Goal: Transaction & Acquisition: Purchase product/service

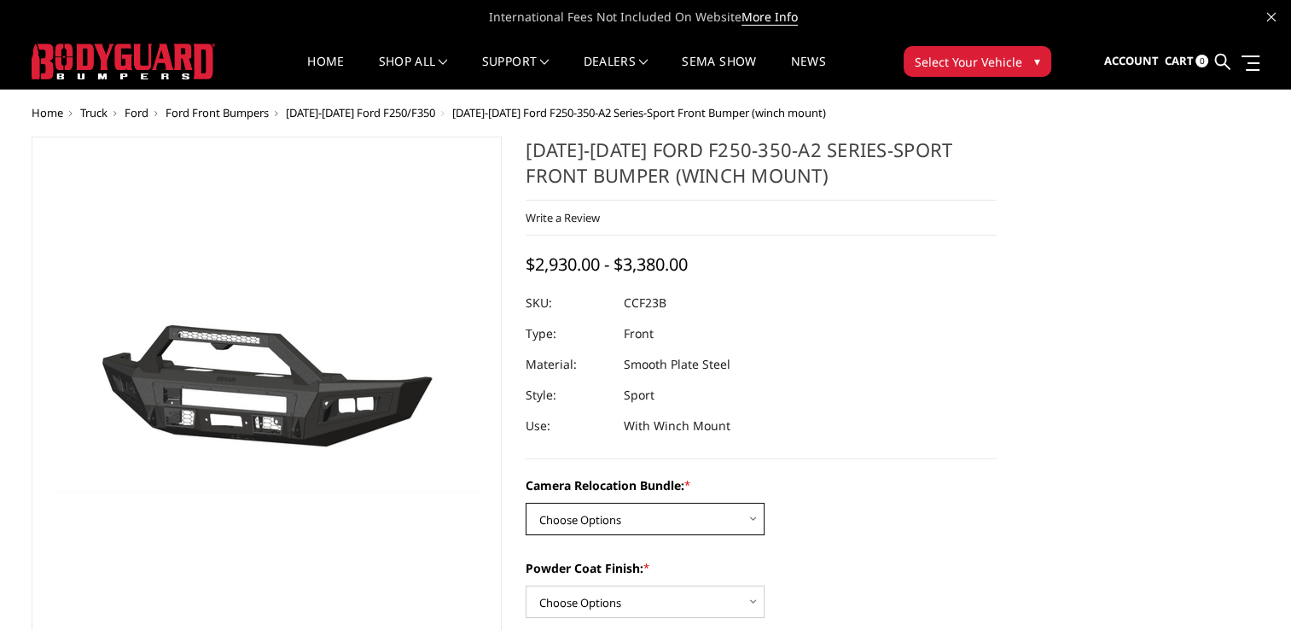
click at [638, 517] on select "Choose Options WITHOUT Camera Relocation Bundle WITH Camera Relocation Bundle" at bounding box center [644, 518] width 239 height 32
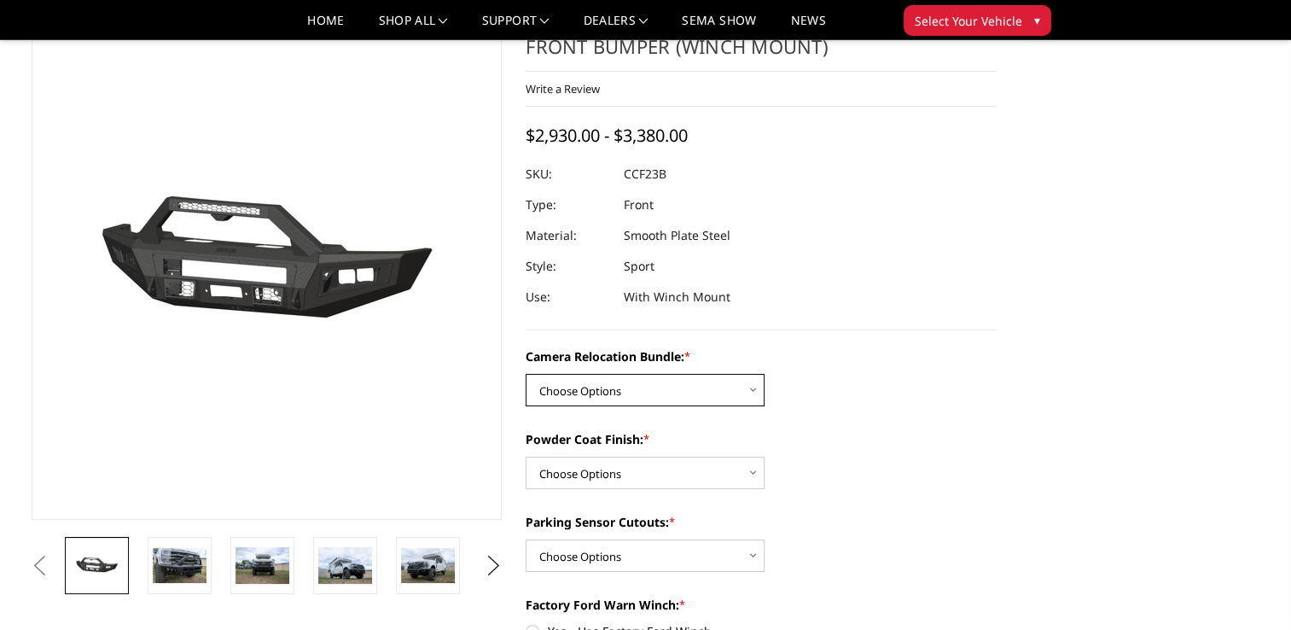
scroll to position [85, 0]
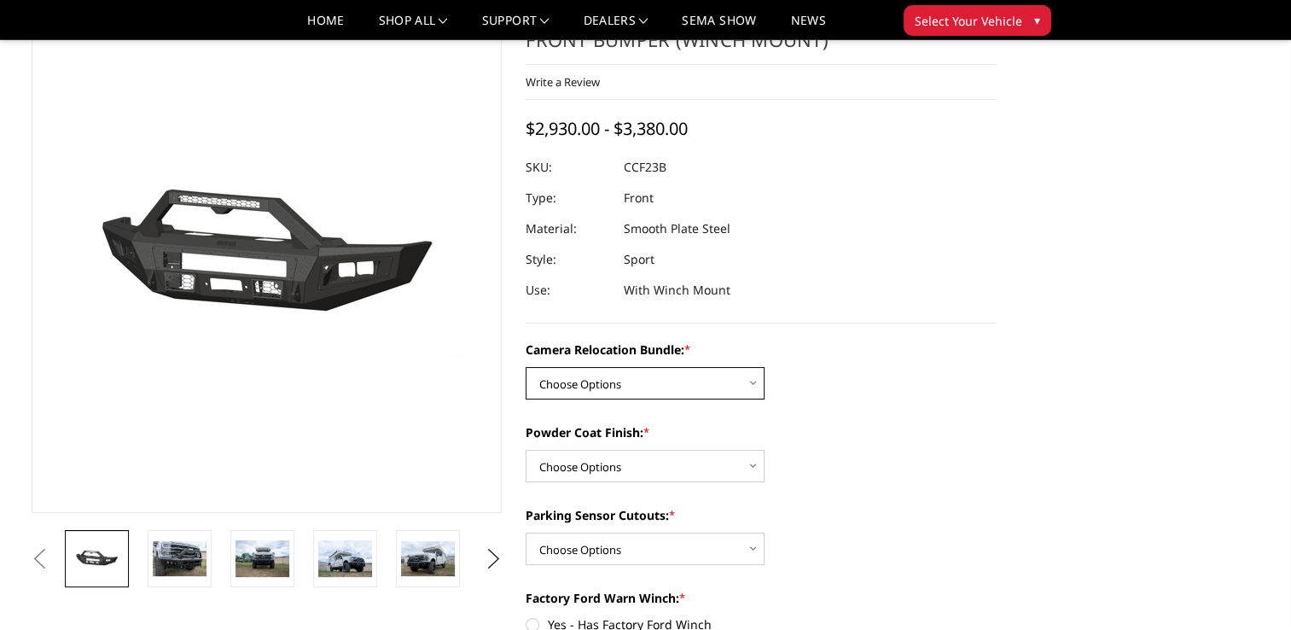
click at [679, 380] on select "Choose Options WITHOUT Camera Relocation Bundle WITH Camera Relocation Bundle" at bounding box center [644, 383] width 239 height 32
select select "2615"
click at [525, 367] on select "Choose Options WITHOUT Camera Relocation Bundle WITH Camera Relocation Bundle" at bounding box center [644, 383] width 239 height 32
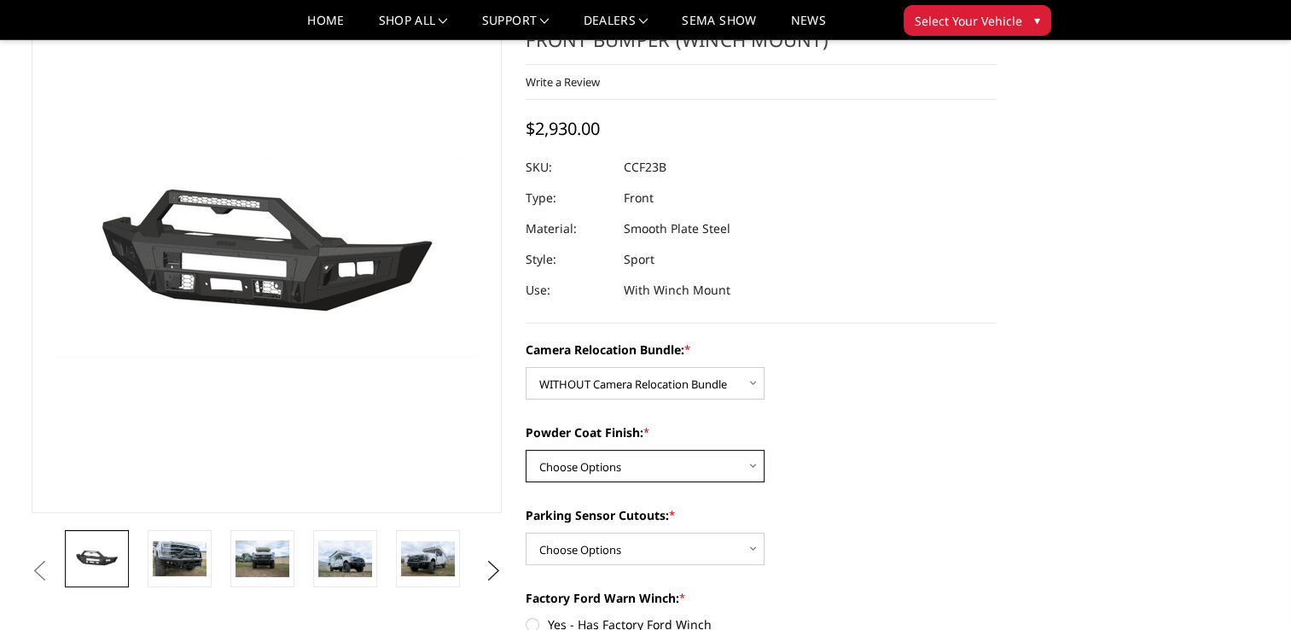
click at [667, 470] on select "Choose Options Textured Black Powder Coat Bare Metal" at bounding box center [644, 466] width 239 height 32
select select "2613"
click at [525, 450] on select "Choose Options Textured Black Powder Coat Bare Metal" at bounding box center [644, 466] width 239 height 32
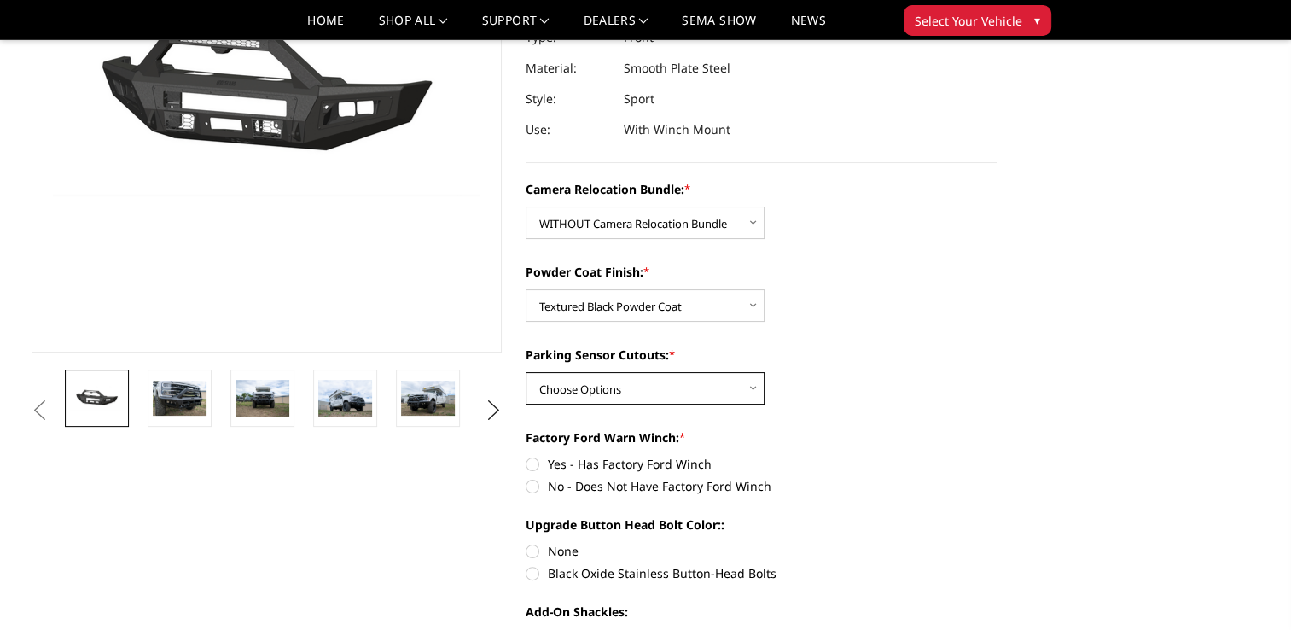
scroll to position [256, 0]
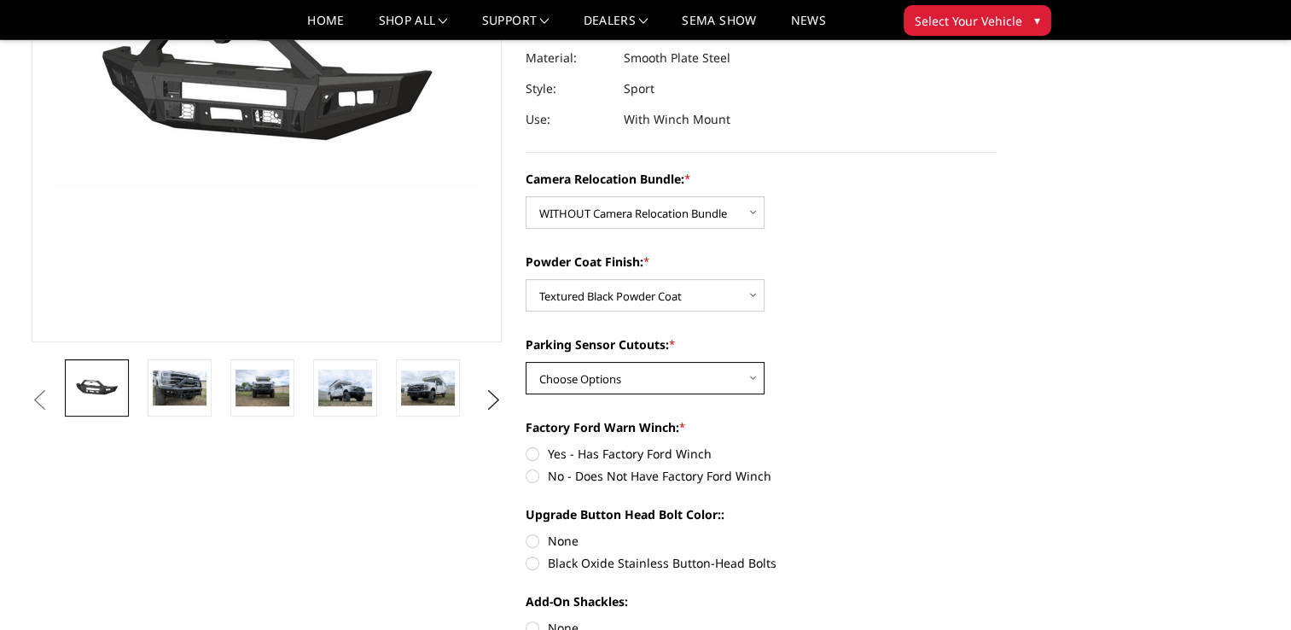
click at [652, 382] on select "Choose Options Yes - With Parking Sensor Cutouts No - Without Parking Sensor Cu…" at bounding box center [644, 378] width 239 height 32
select select "2610"
click at [525, 362] on select "Choose Options Yes - With Parking Sensor Cutouts No - Without Parking Sensor Cu…" at bounding box center [644, 378] width 239 height 32
click at [532, 476] on label "No - Does Not Have Factory Ford Winch" at bounding box center [760, 476] width 471 height 18
click at [996, 445] on input "No - Does Not Have Factory Ford Winch" at bounding box center [996, 444] width 1 height 1
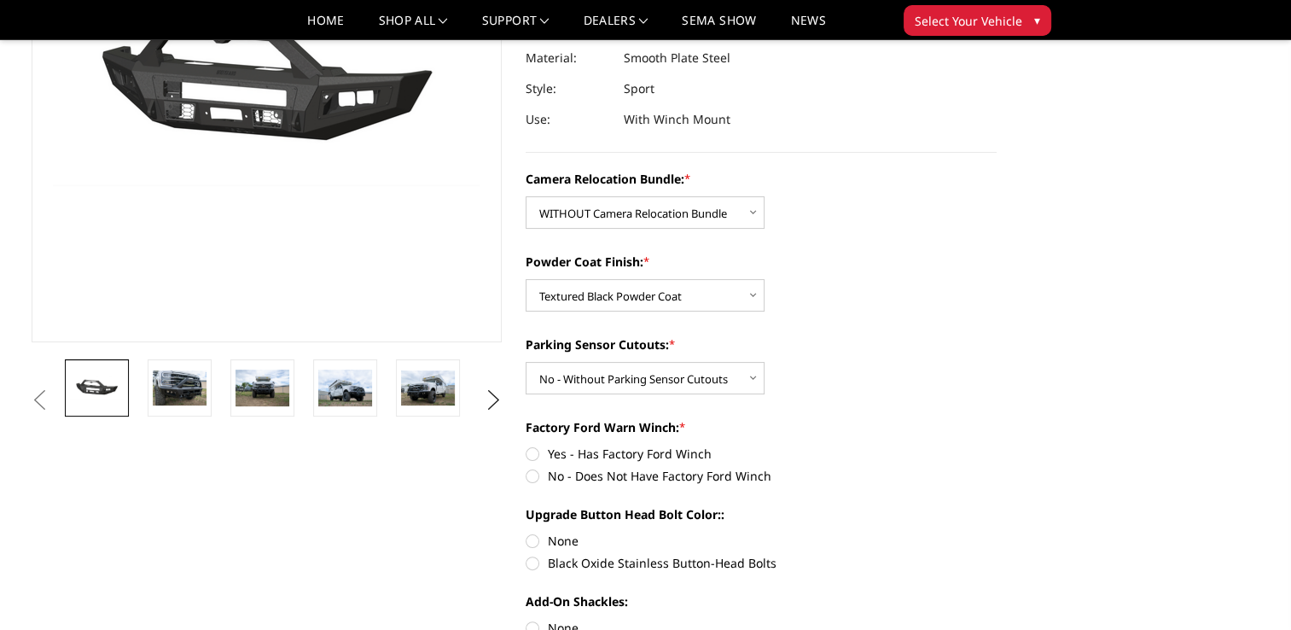
radio input "true"
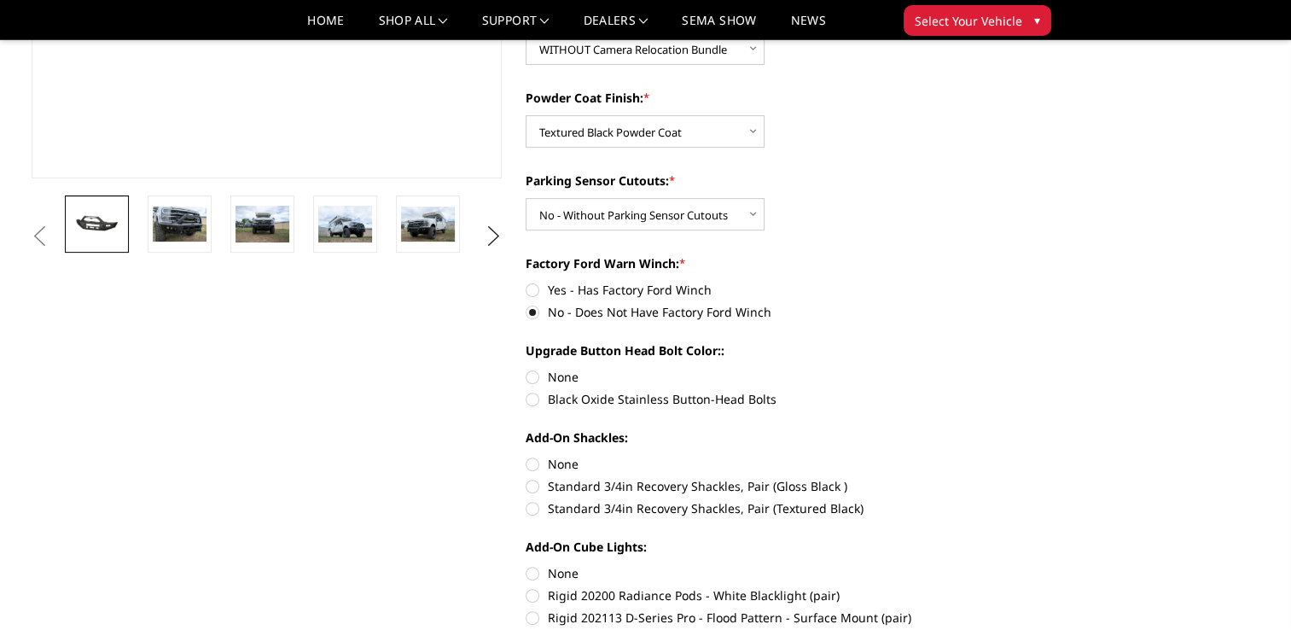
scroll to position [426, 0]
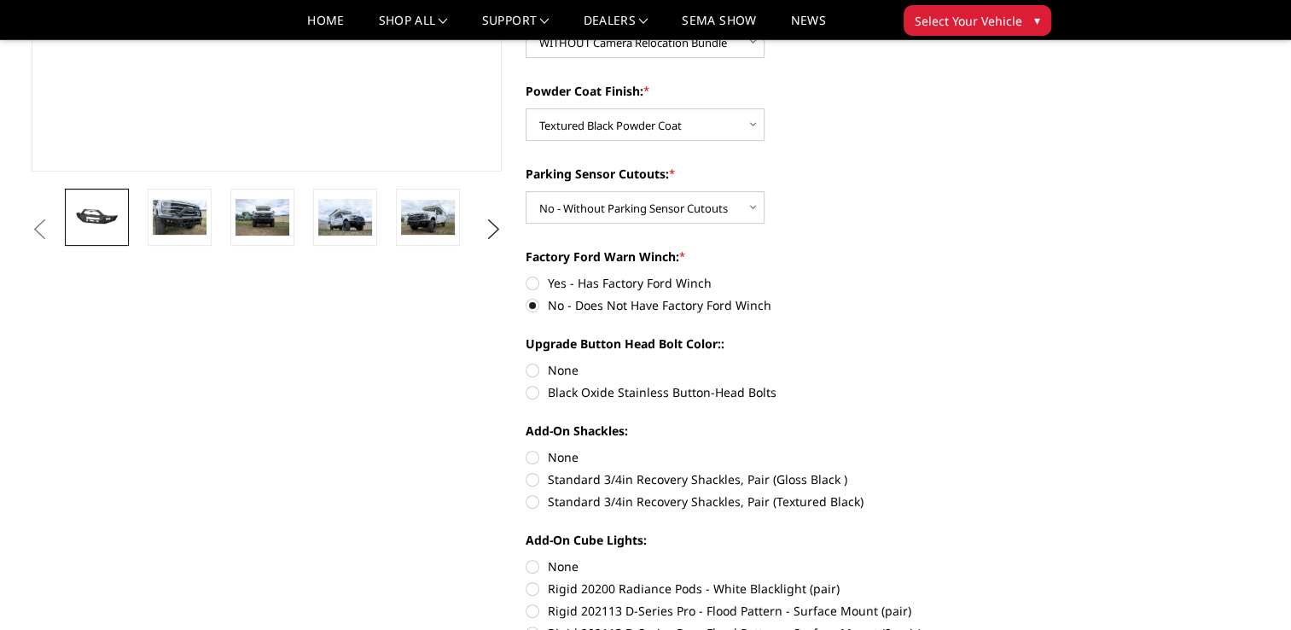
click at [529, 480] on label "Standard 3/4in Recovery Shackles, Pair (Gloss Black )" at bounding box center [760, 479] width 471 height 18
click at [996, 449] on input "Standard 3/4in Recovery Shackles, Pair (Gloss Black )" at bounding box center [996, 448] width 1 height 1
radio input "true"
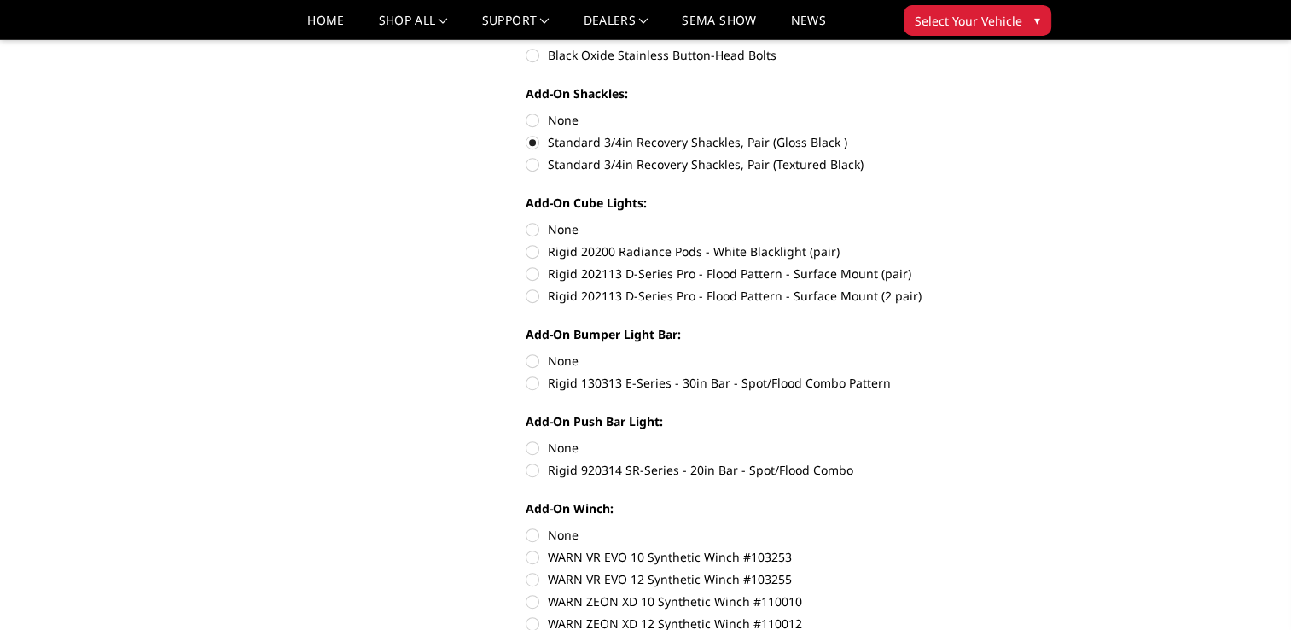
scroll to position [768, 0]
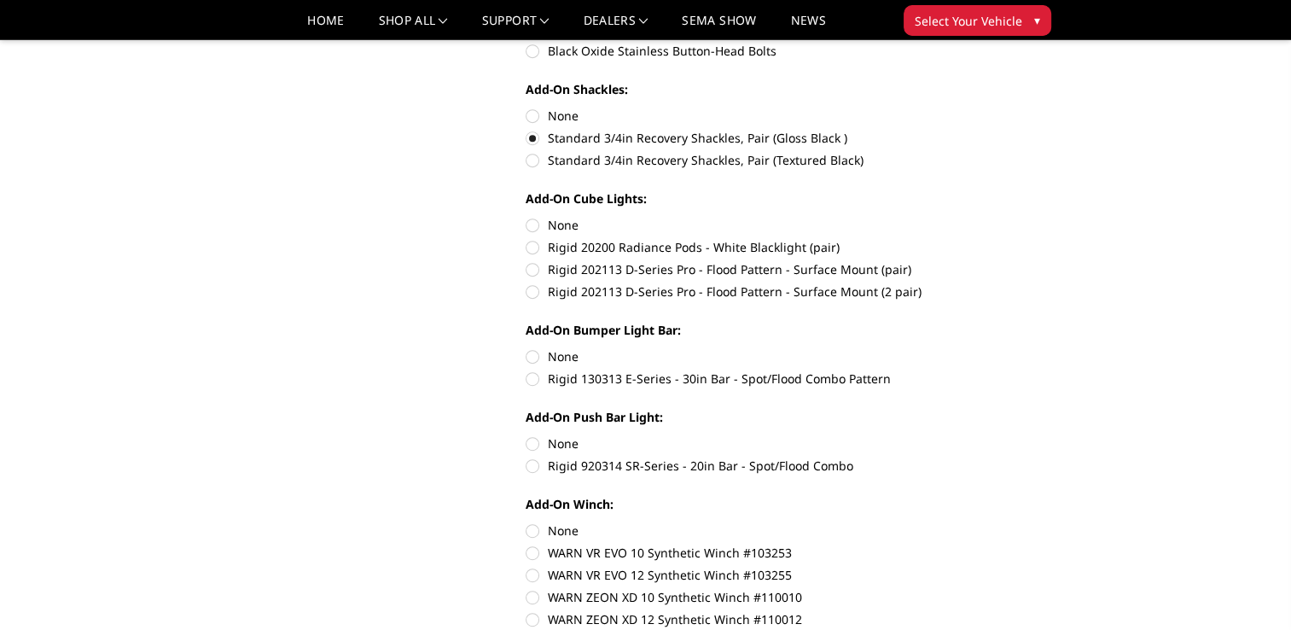
click at [529, 380] on label "Rigid 130313 E-Series - 30in Bar - Spot/Flood Combo Pattern" at bounding box center [760, 378] width 471 height 18
click at [996, 348] on input "Rigid 130313 E-Series - 30in Bar - Spot/Flood Combo Pattern" at bounding box center [996, 347] width 1 height 1
radio input "true"
click at [534, 466] on label "Rigid 920314 SR-Series - 20in Bar - Spot/Flood Combo" at bounding box center [760, 465] width 471 height 18
click at [996, 435] on input "Rigid 920314 SR-Series - 20in Bar - Spot/Flood Combo" at bounding box center [996, 434] width 1 height 1
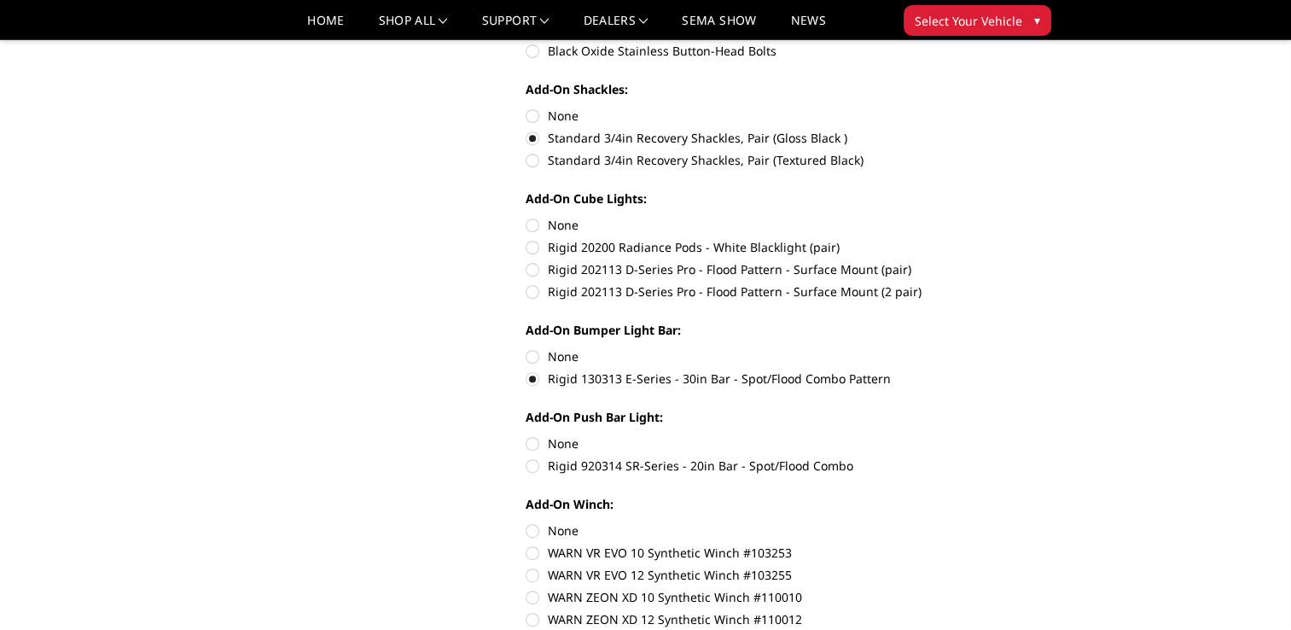
radio input "true"
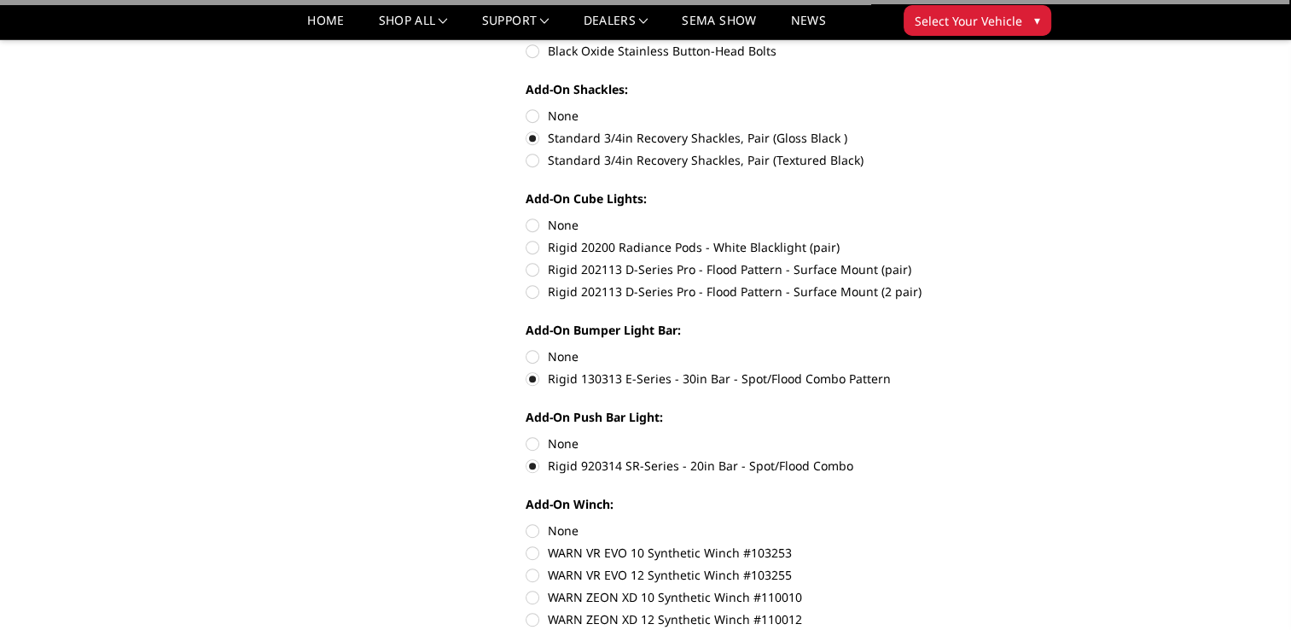
click at [532, 357] on label "None" at bounding box center [760, 356] width 471 height 18
click at [526, 348] on input "None" at bounding box center [525, 347] width 1 height 1
radio input "true"
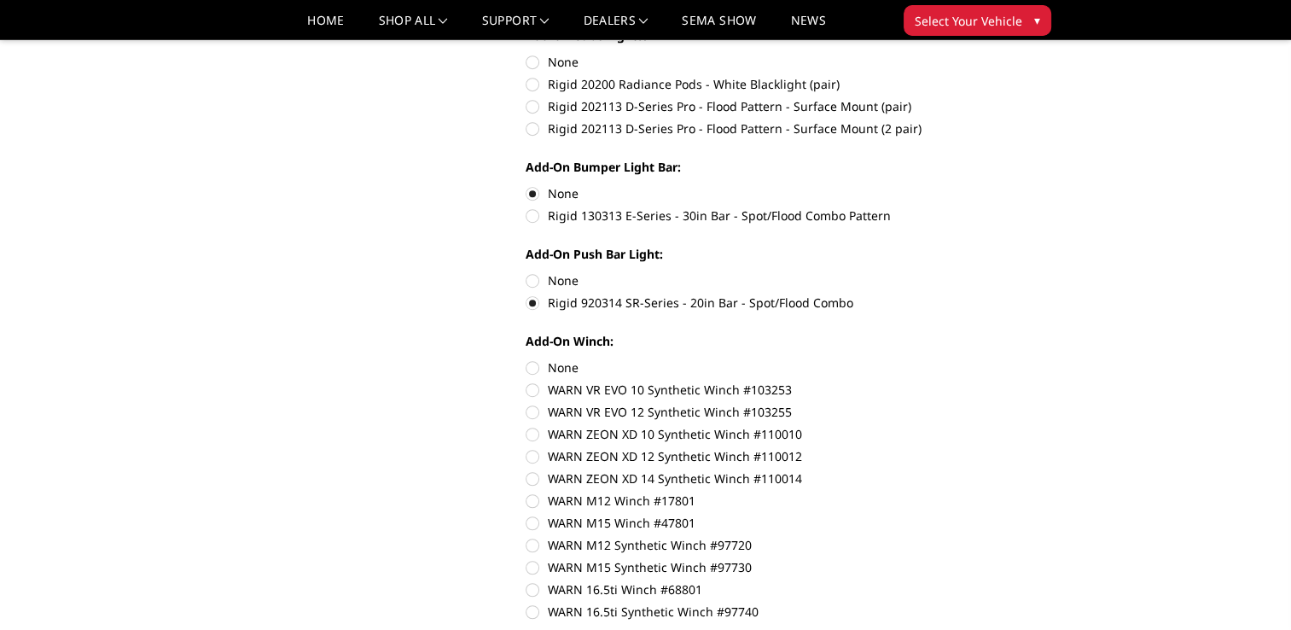
scroll to position [938, 0]
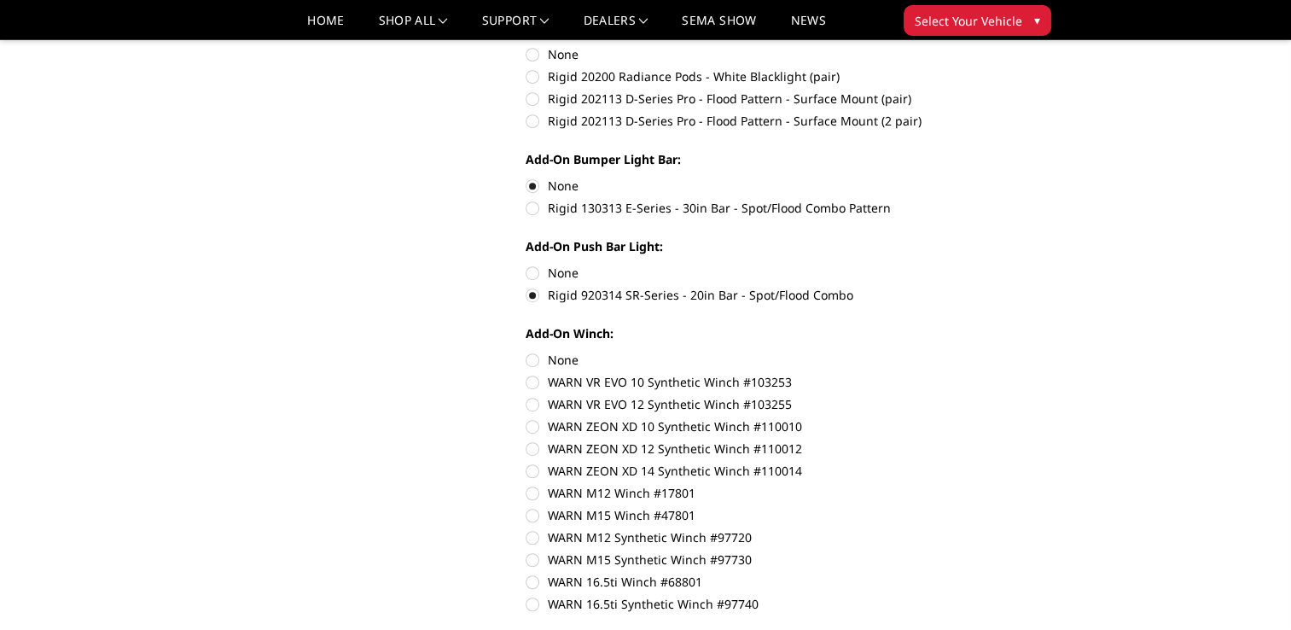
click at [532, 472] on label "WARN ZEON XD 14 Synthetic Winch #110014" at bounding box center [760, 470] width 471 height 18
click at [996, 440] on input "WARN ZEON XD 14 Synthetic Winch #110014" at bounding box center [996, 439] width 1 height 1
radio input "true"
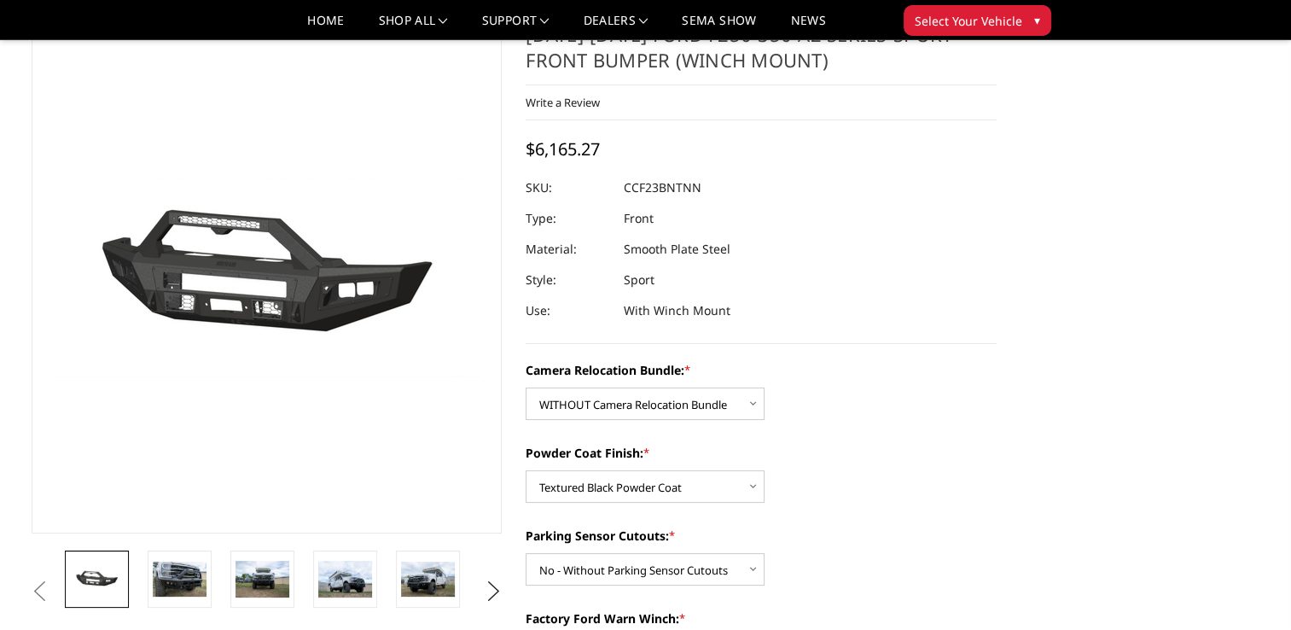
scroll to position [0, 0]
